Goal: Navigation & Orientation: Find specific page/section

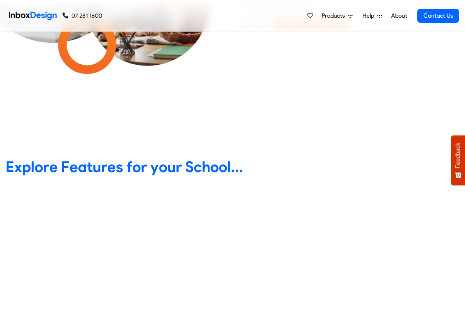
scroll to position [220, 0]
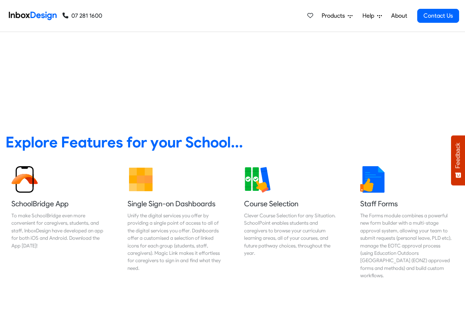
click at [334, 16] on span "Products" at bounding box center [334, 15] width 26 height 9
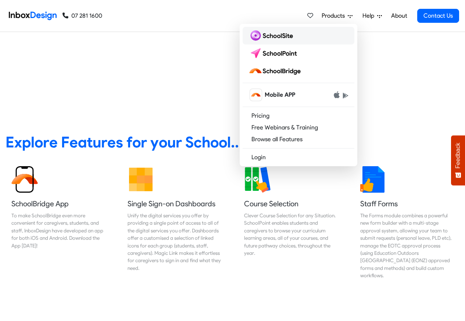
click at [268, 36] on img at bounding box center [271, 36] width 47 height 12
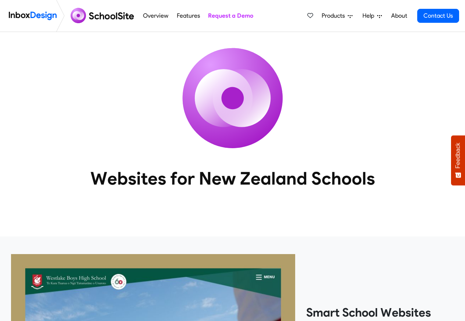
click at [332, 15] on span "Products" at bounding box center [334, 15] width 26 height 9
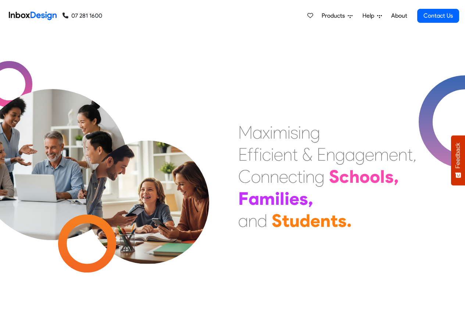
click at [459, 202] on div "M a x i m i s i n g E f f i c i e n t & E n g a g e m e n t , C o n n e c t i n…" at bounding box center [348, 176] width 232 height 110
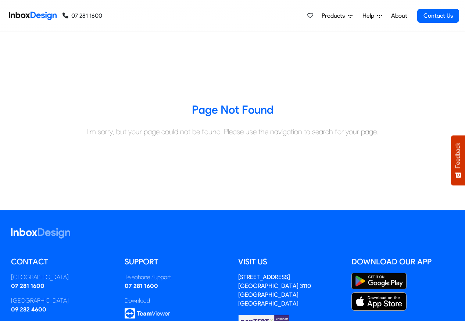
click at [343, 16] on span "Products" at bounding box center [334, 15] width 26 height 9
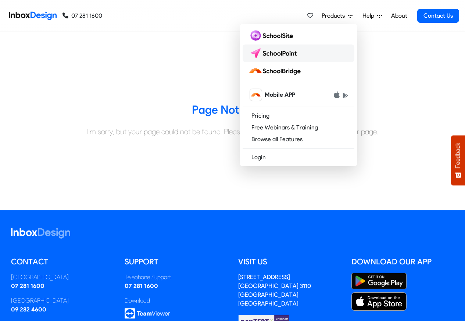
click at [281, 53] on img at bounding box center [274, 53] width 52 height 12
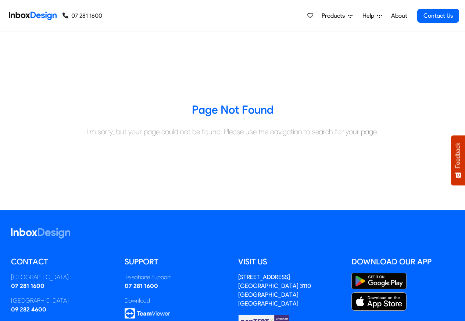
click at [405, 15] on link "About" at bounding box center [399, 15] width 20 height 15
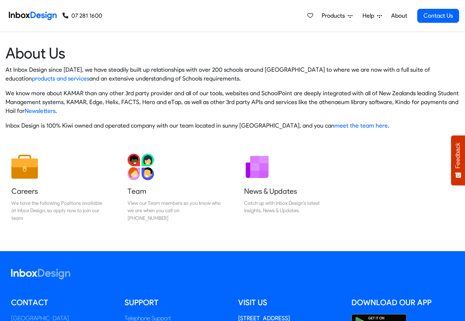
click at [399, 14] on link "About" at bounding box center [399, 15] width 20 height 15
